Goal: Task Accomplishment & Management: Complete application form

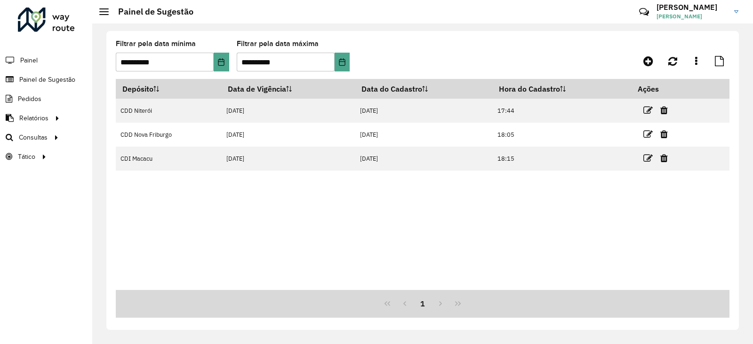
click at [52, 16] on div at bounding box center [46, 20] width 57 height 24
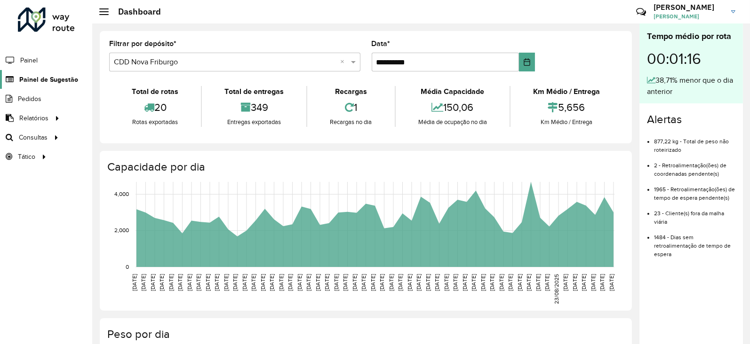
click at [39, 80] on span "Painel de Sugestão" at bounding box center [48, 80] width 59 height 10
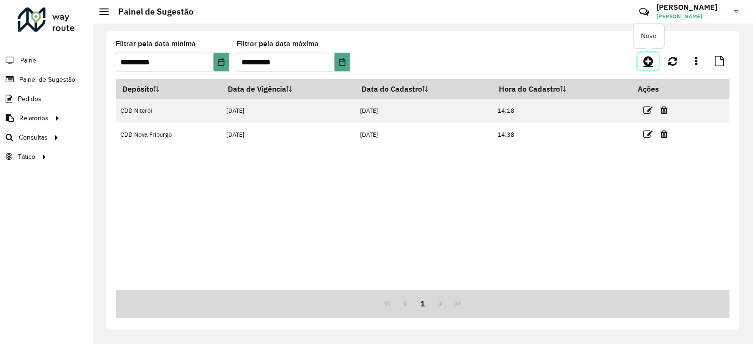
click at [651, 64] on icon at bounding box center [648, 61] width 10 height 11
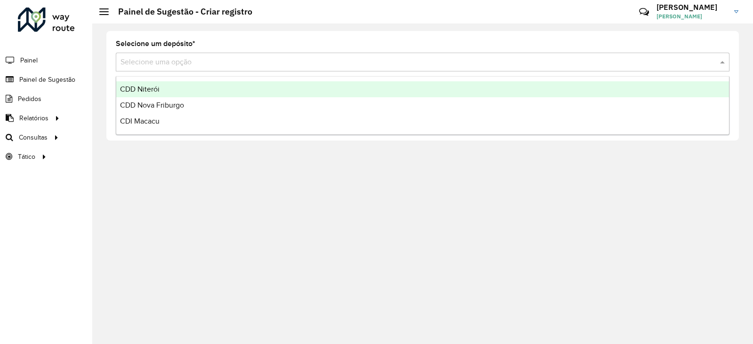
click at [195, 63] on input "text" at bounding box center [412, 62] width 585 height 11
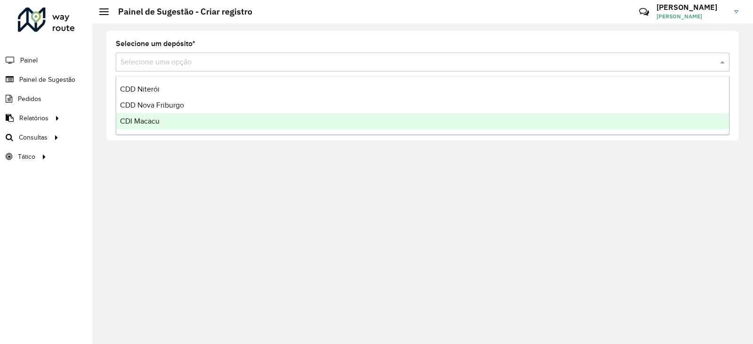
click at [148, 122] on span "CDI Macacu" at bounding box center [140, 121] width 40 height 8
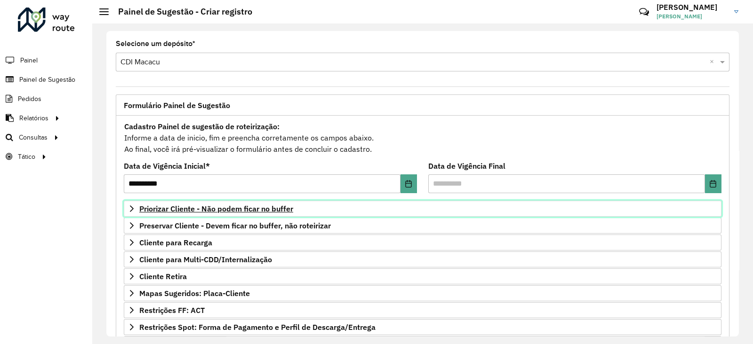
click at [173, 208] on span "Priorizar Cliente - Não podem ficar no buffer" at bounding box center [216, 209] width 154 height 8
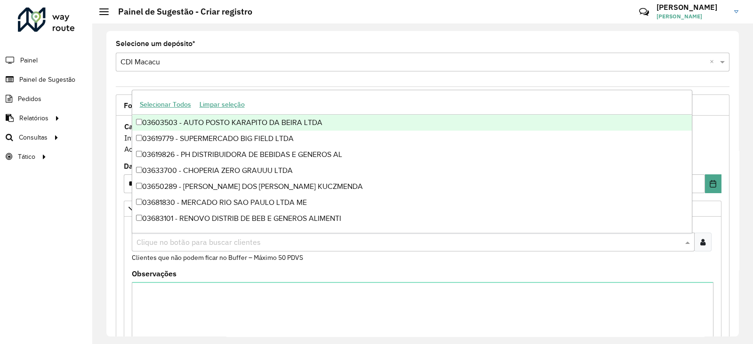
click at [173, 237] on input "text" at bounding box center [408, 242] width 549 height 11
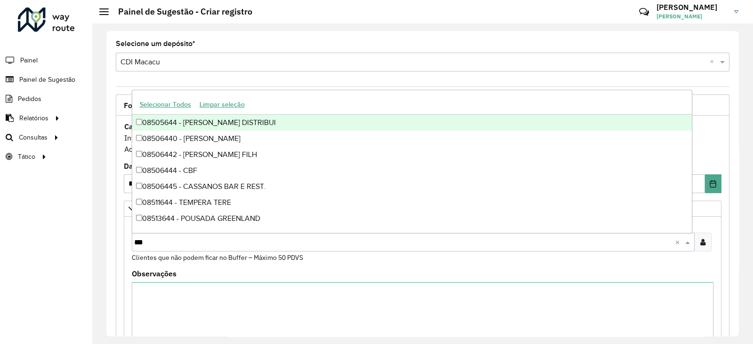
type input "****"
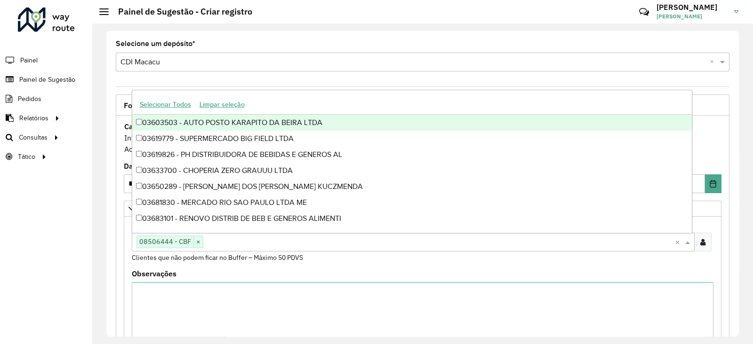
click at [507, 261] on div "Clientes Clique no botão para buscar clientes 08506444 - CBF × × Clientes que n…" at bounding box center [423, 242] width 582 height 42
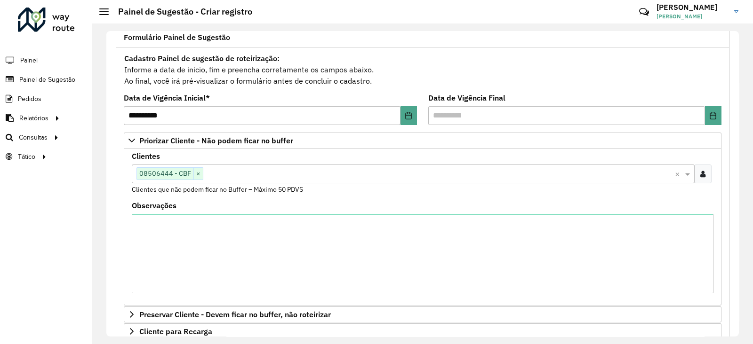
scroll to position [103, 0]
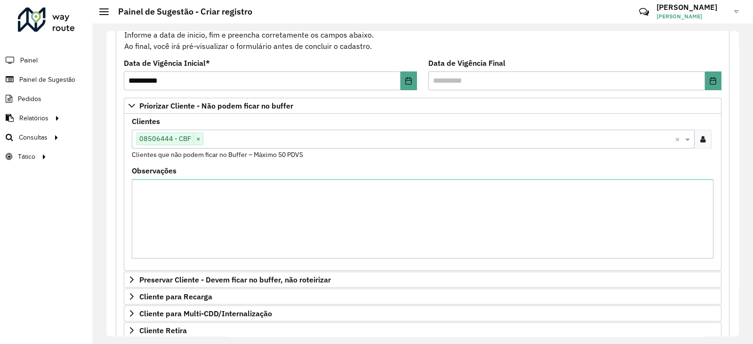
click at [739, 279] on div "**********" at bounding box center [422, 184] width 661 height 321
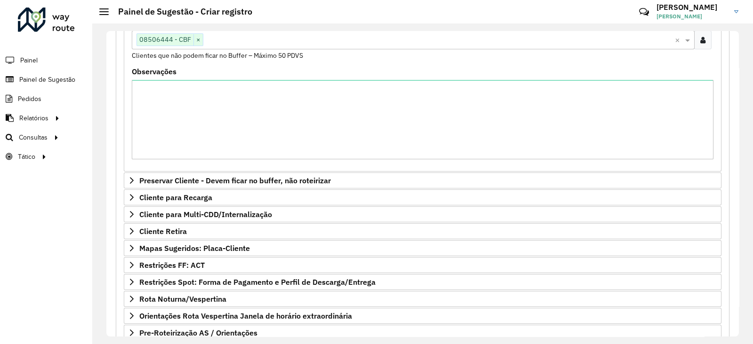
scroll to position [280, 0]
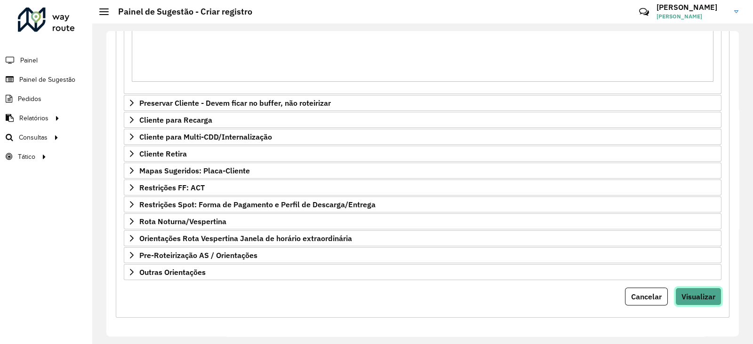
click at [694, 298] on span "Visualizar" at bounding box center [698, 296] width 34 height 9
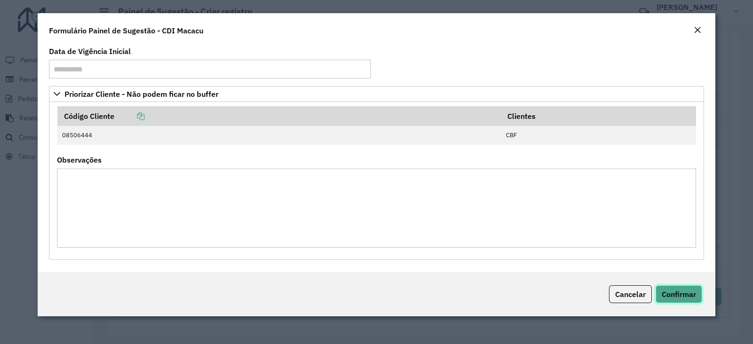
click at [686, 296] on span "Confirmar" at bounding box center [679, 294] width 34 height 9
